Goal: Task Accomplishment & Management: Use online tool/utility

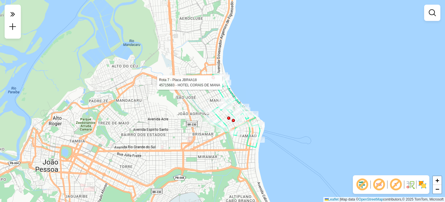
select select "**********"
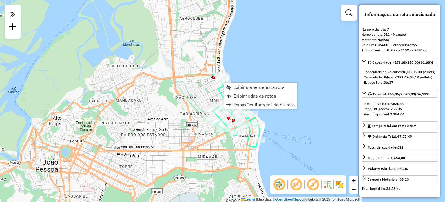
drag, startPoint x: 227, startPoint y: 85, endPoint x: 223, endPoint y: 86, distance: 4.1
click at [227, 86] on span "Exibir somente esta rota" at bounding box center [229, 87] width 5 height 5
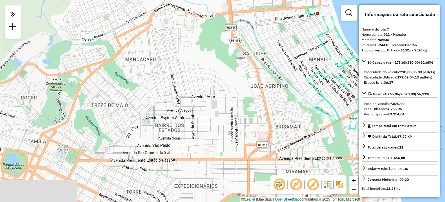
drag, startPoint x: 79, startPoint y: 90, endPoint x: 206, endPoint y: 62, distance: 130.6
click at [206, 62] on div "Janela de atendimento Grade de atendimento Capacidade Transportadoras Veículos …" at bounding box center [222, 101] width 445 height 202
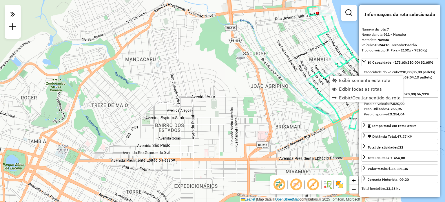
drag, startPoint x: 343, startPoint y: 90, endPoint x: 217, endPoint y: 79, distance: 126.6
click at [342, 89] on span "Exibir todas as rotas" at bounding box center [360, 88] width 43 height 5
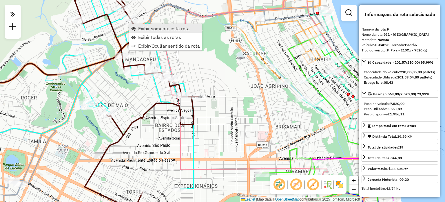
click at [139, 26] on span "Exibir somente esta rota" at bounding box center [164, 28] width 52 height 5
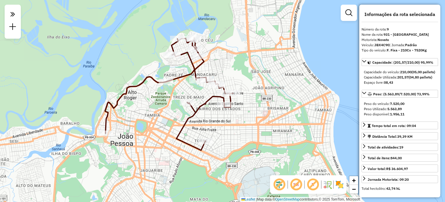
drag, startPoint x: 133, startPoint y: 66, endPoint x: 80, endPoint y: 54, distance: 54.3
click at [80, 54] on div "Janela de atendimento Grade de atendimento Capacidade Transportadoras Veículos …" at bounding box center [222, 101] width 445 height 202
click at [347, 43] on div "Janela de atendimento Grade de atendimento Capacidade Transportadoras Veículos …" at bounding box center [222, 101] width 445 height 202
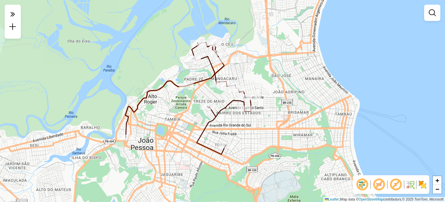
drag, startPoint x: 309, startPoint y: 35, endPoint x: 330, endPoint y: 39, distance: 20.7
click at [330, 39] on div "Janela de atendimento Grade de atendimento Capacidade Transportadoras Veículos …" at bounding box center [222, 101] width 445 height 202
